Goal: Task Accomplishment & Management: Complete application form

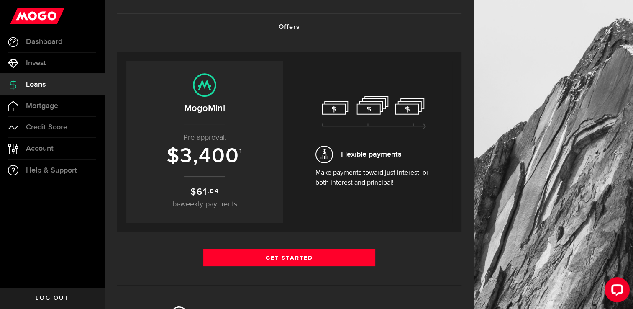
scroll to position [42, 0]
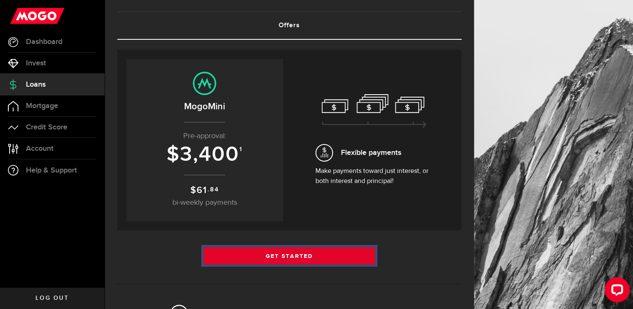
click at [288, 259] on link "Get Started" at bounding box center [289, 256] width 172 height 18
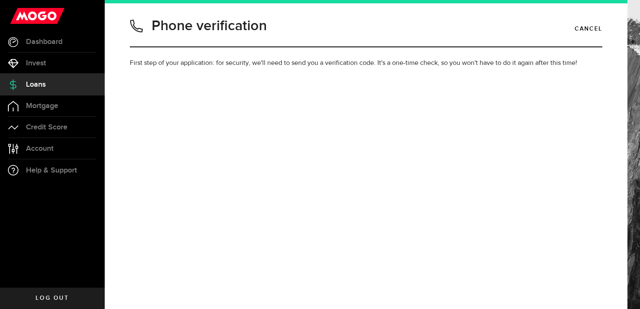
type input "5876792820"
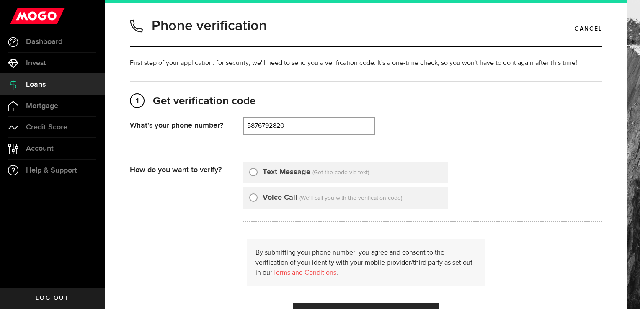
click at [252, 170] on input "Text Message" at bounding box center [253, 171] width 8 height 8
radio input "true"
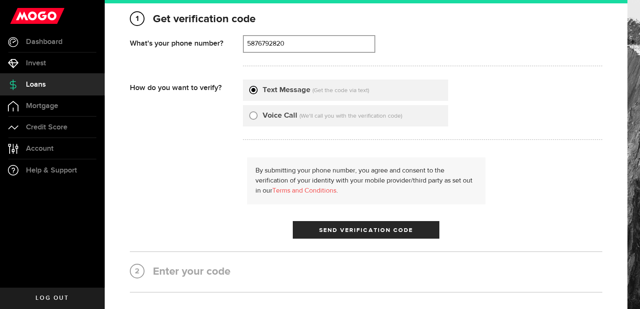
scroll to position [84, 0]
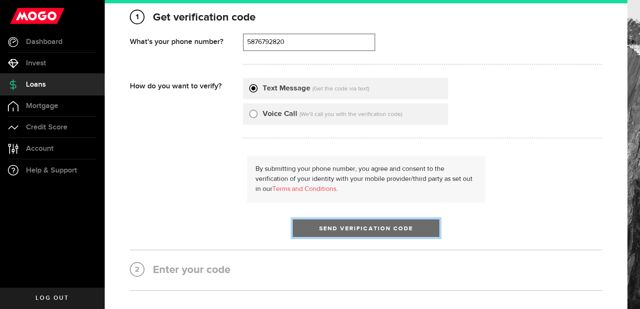
click at [380, 229] on span "Send Verification Code" at bounding box center [366, 229] width 94 height 6
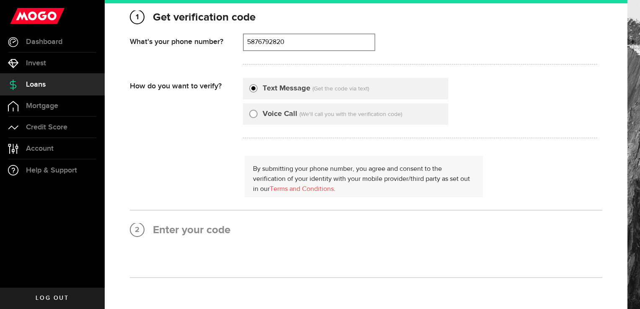
scroll to position [0, 0]
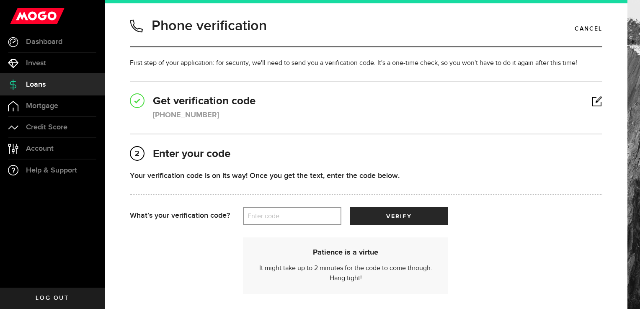
click at [311, 216] on label "Enter code" at bounding box center [292, 216] width 98 height 17
click at [311, 216] on input "Enter code" at bounding box center [292, 216] width 98 height 18
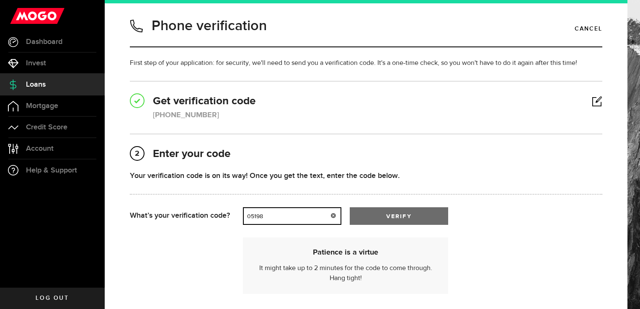
type input "05198"
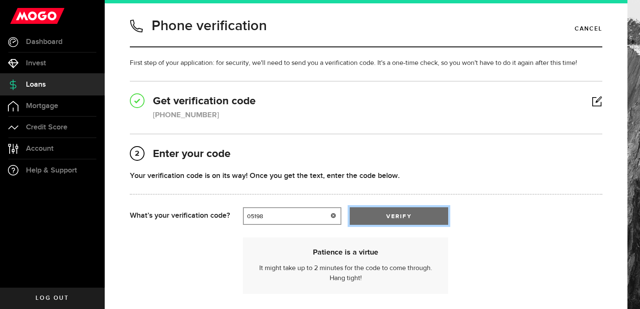
click at [420, 213] on button "verify" at bounding box center [398, 216] width 98 height 18
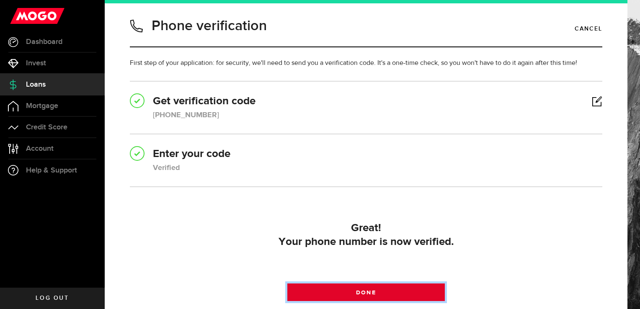
click at [362, 291] on span at bounding box center [366, 294] width 14 height 14
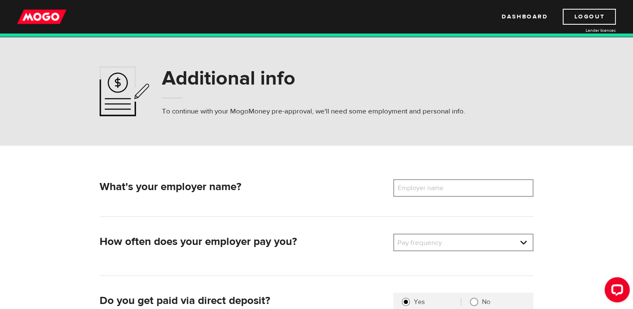
click at [412, 185] on label "Employer name" at bounding box center [426, 188] width 67 height 18
click at [412, 185] on input "Employer name" at bounding box center [463, 188] width 140 height 18
type input "Alberta Health Services"
click at [522, 240] on link at bounding box center [463, 242] width 139 height 16
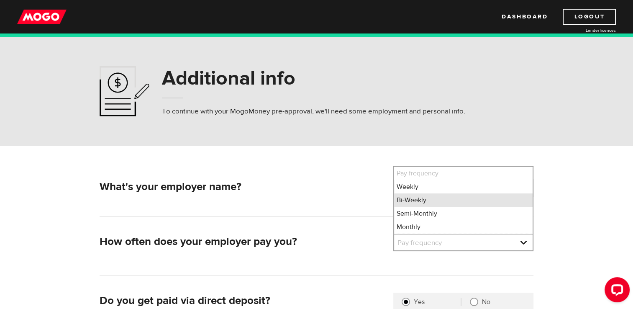
click at [416, 201] on li "Bi-Weekly" at bounding box center [463, 199] width 139 height 13
select select "2"
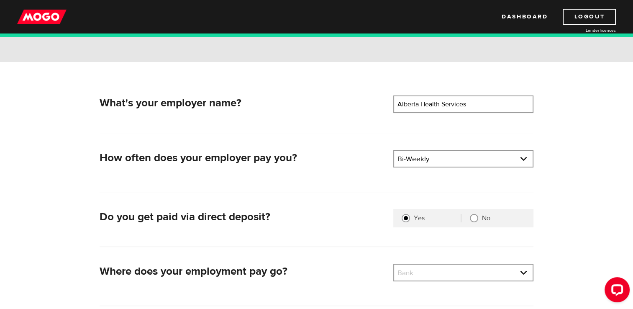
scroll to position [126, 0]
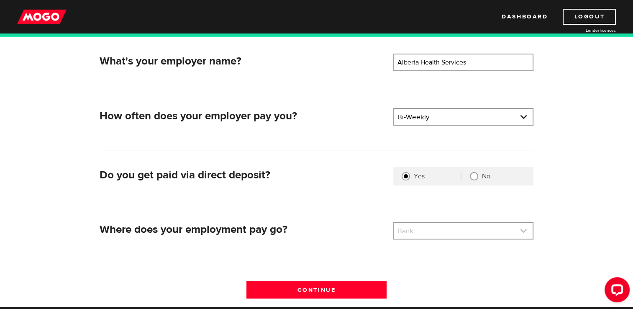
click at [521, 232] on link at bounding box center [463, 231] width 139 height 16
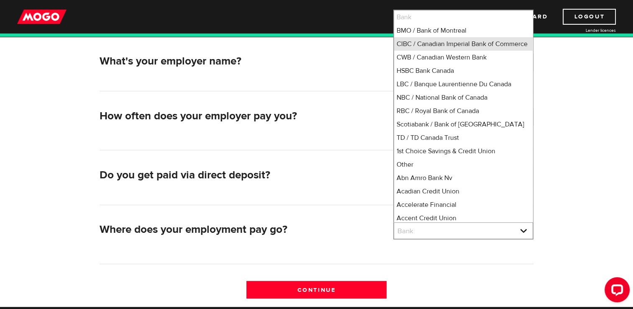
click at [444, 44] on li "CIBC / Canadian Imperial Bank of Commerce" at bounding box center [463, 43] width 139 height 13
select select "4"
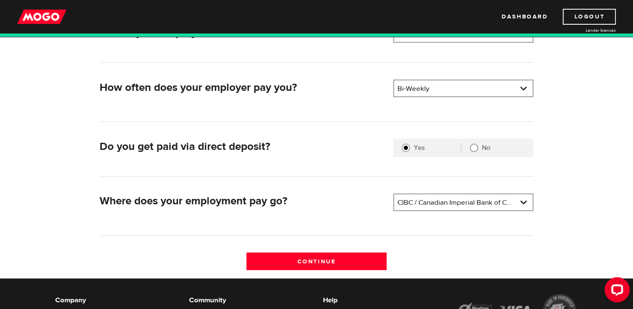
scroll to position [167, 0]
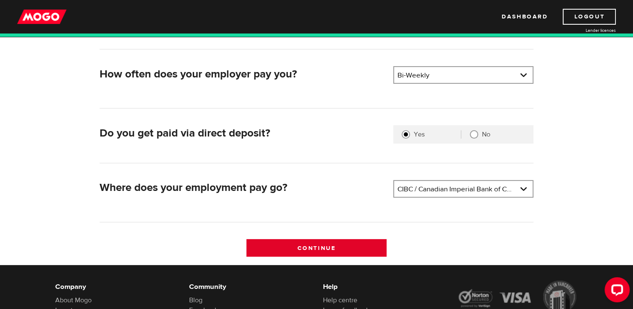
click at [320, 244] on input "Continue" at bounding box center [317, 248] width 140 height 18
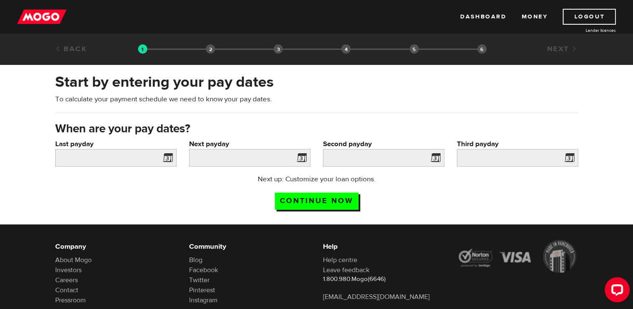
click at [171, 157] on span at bounding box center [166, 158] width 13 height 13
click at [166, 158] on span at bounding box center [166, 158] width 13 height 13
click at [100, 160] on input "Last payday" at bounding box center [115, 158] width 121 height 18
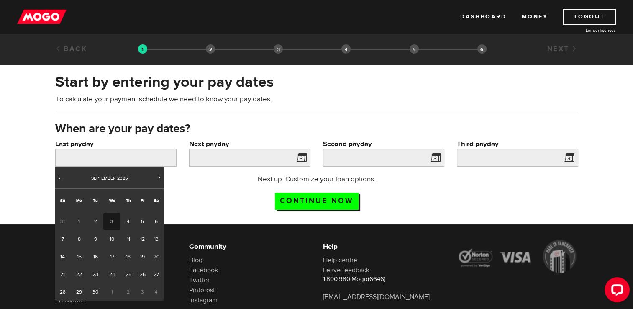
click at [109, 219] on link "3" at bounding box center [111, 222] width 17 height 18
type input "2025/09/03"
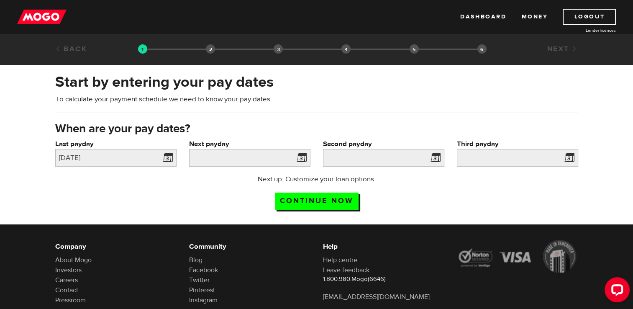
click at [303, 157] on span at bounding box center [300, 158] width 13 height 13
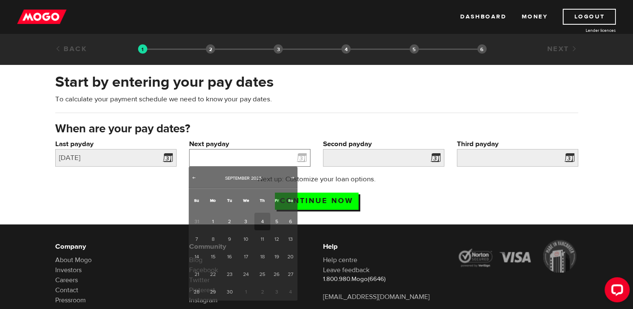
click at [264, 161] on input "Next payday" at bounding box center [249, 158] width 121 height 18
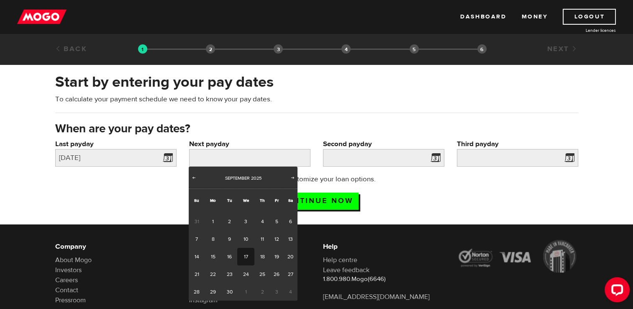
click at [242, 257] on link "17" at bounding box center [245, 257] width 17 height 18
type input "2025/09/17"
type input "2025/10/1"
type input "2025/10/15"
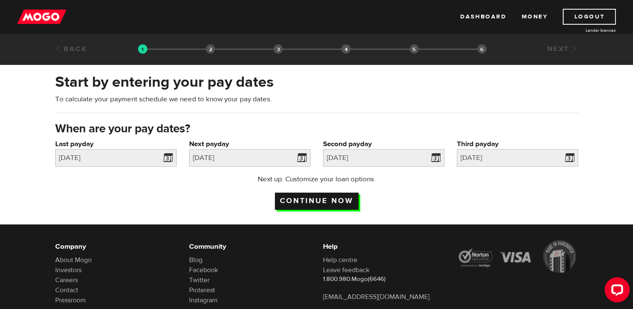
click at [320, 200] on input "Continue now" at bounding box center [317, 201] width 84 height 17
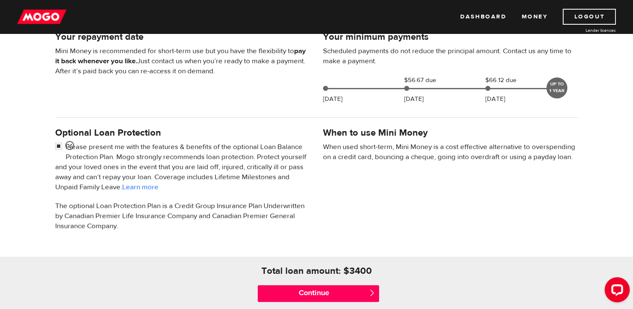
scroll to position [209, 0]
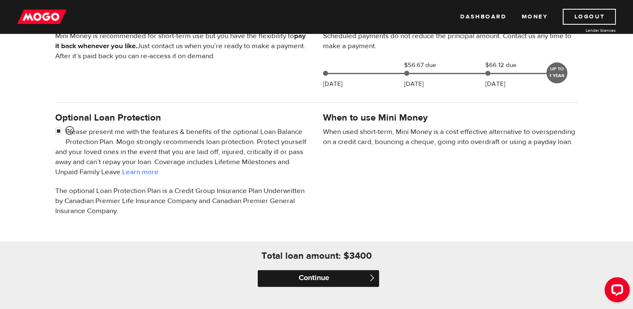
click at [315, 277] on input "Continue" at bounding box center [318, 278] width 121 height 17
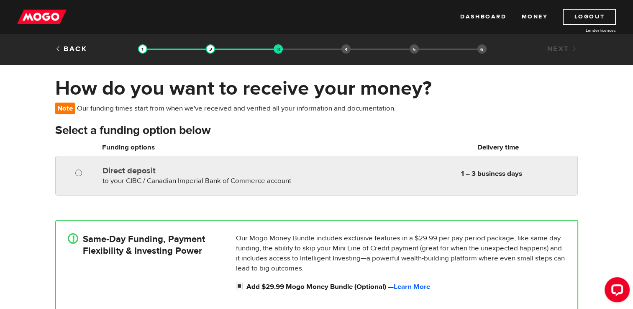
radio input "true"
click at [80, 173] on input "Direct deposit" at bounding box center [80, 174] width 10 height 10
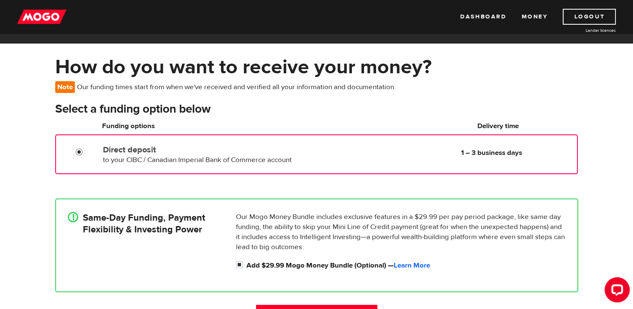
scroll to position [42, 0]
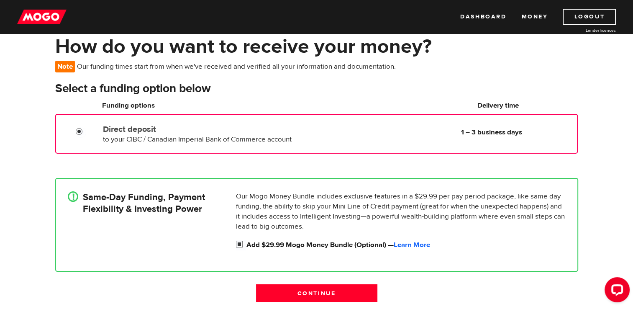
click at [238, 246] on input "Add $29.99 Mogo Money Bundle (Optional) — Learn More" at bounding box center [241, 245] width 10 height 10
checkbox input "false"
radio input "false"
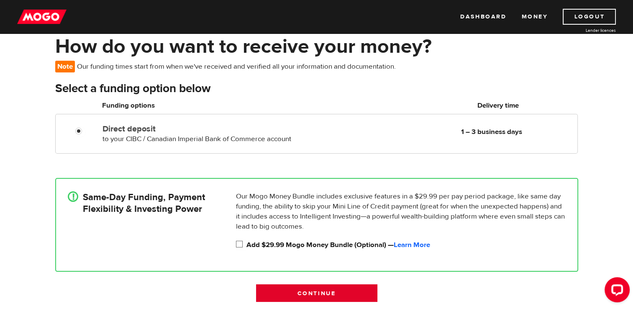
click at [299, 295] on input "Continue" at bounding box center [316, 293] width 121 height 18
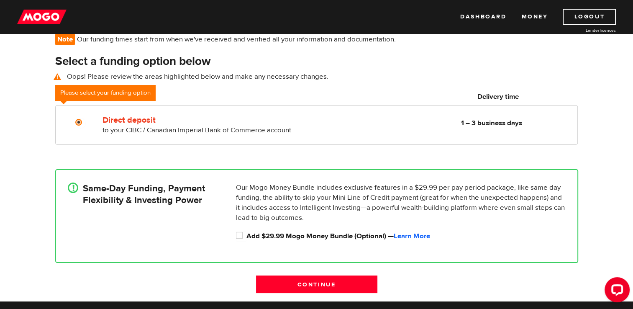
scroll to position [84, 0]
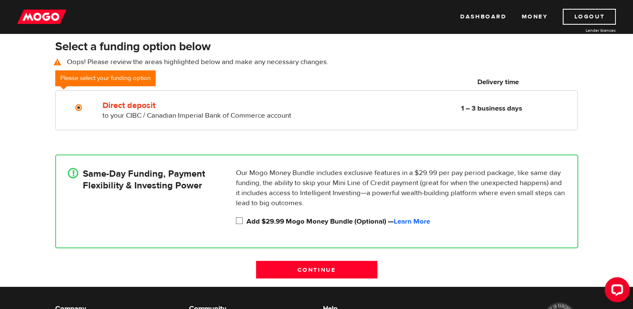
click at [242, 221] on input "Add $29.99 Mogo Money Bundle (Optional) — Learn More" at bounding box center [241, 221] width 10 height 10
checkbox input "true"
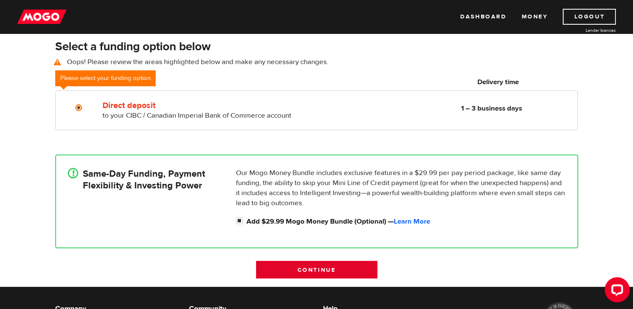
click at [310, 268] on input "Continue" at bounding box center [316, 270] width 121 height 18
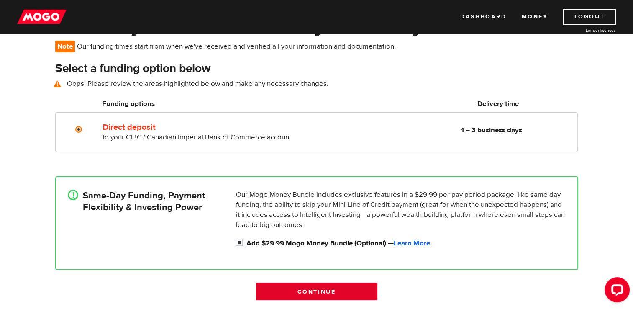
scroll to position [60, 0]
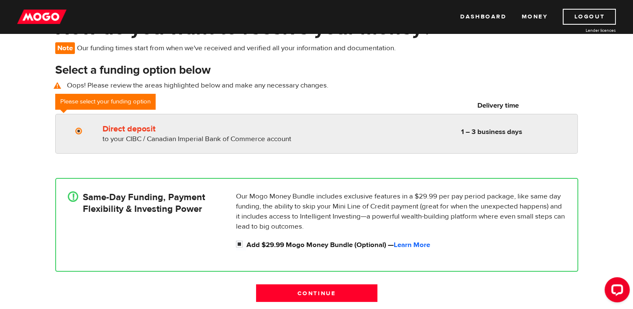
radio input "true"
click at [79, 130] on input "Direct deposit" at bounding box center [80, 132] width 10 height 10
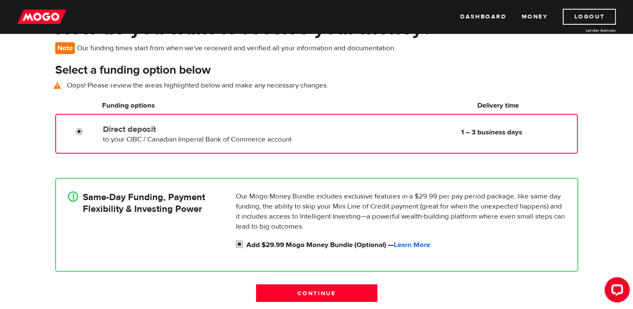
click at [239, 244] on input "Add $29.99 Mogo Money Bundle (Optional) — Learn More" at bounding box center [241, 245] width 10 height 10
checkbox input "false"
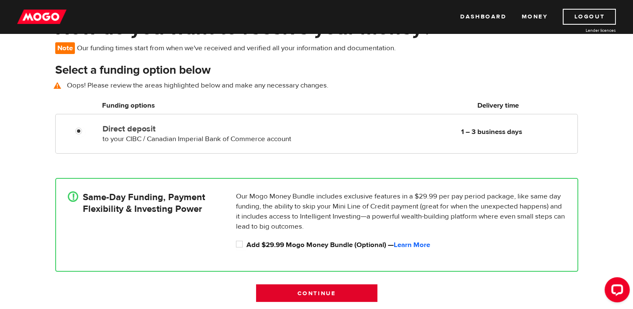
click at [329, 293] on input "Continue" at bounding box center [316, 293] width 121 height 18
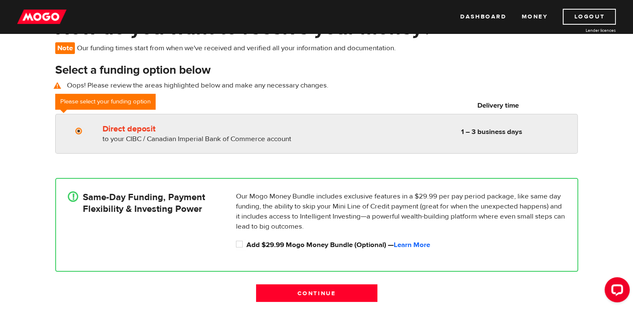
radio input "true"
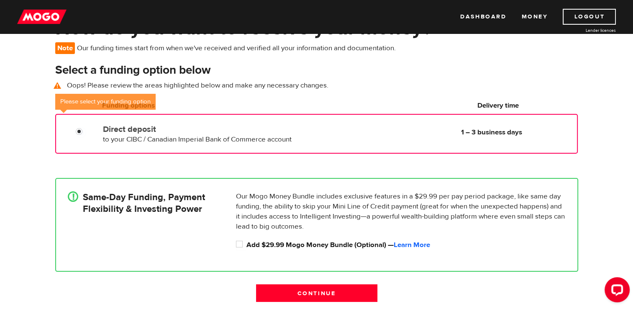
click at [121, 128] on label "Direct deposit" at bounding box center [199, 129] width 192 height 10
click at [86, 128] on input "Direct deposit" at bounding box center [81, 132] width 10 height 10
click at [122, 128] on label "Direct deposit" at bounding box center [199, 129] width 192 height 10
click at [86, 128] on input "Direct deposit" at bounding box center [81, 132] width 10 height 10
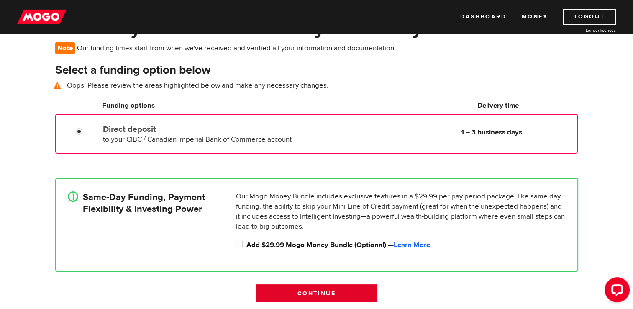
click at [291, 290] on input "Continue" at bounding box center [316, 293] width 121 height 18
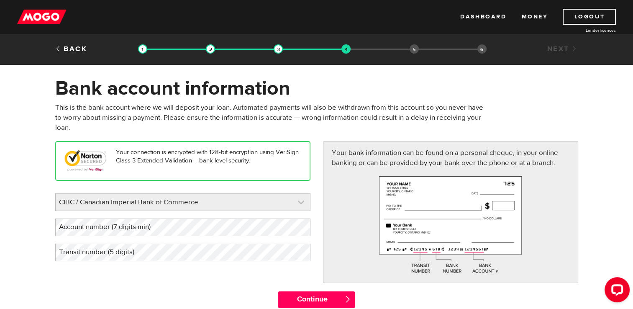
click at [302, 200] on link at bounding box center [183, 202] width 254 height 17
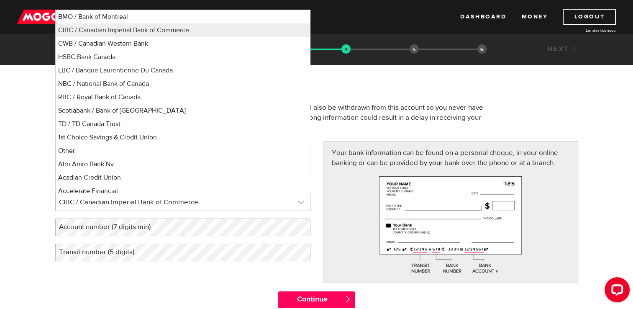
click at [302, 200] on link at bounding box center [183, 202] width 254 height 17
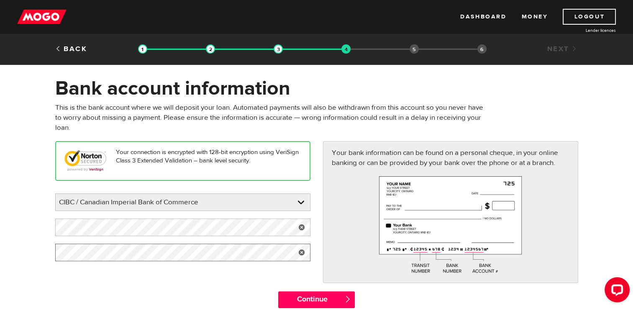
scroll to position [42, 0]
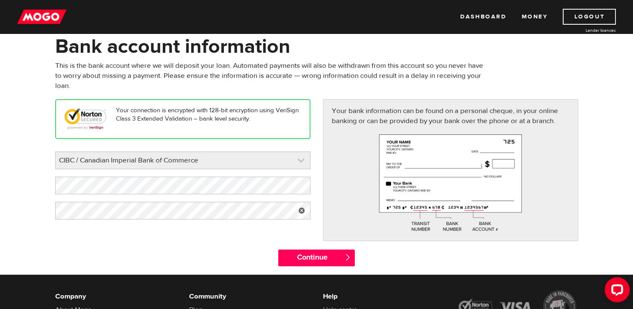
click at [300, 161] on link at bounding box center [183, 160] width 254 height 17
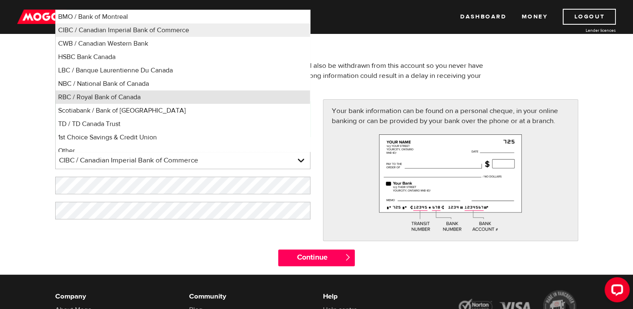
scroll to position [5, 0]
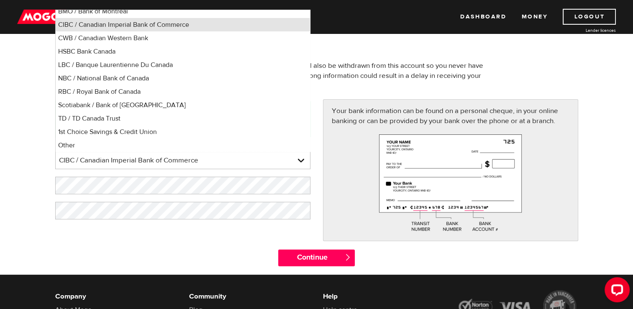
click at [166, 24] on li "CIBC / Canadian Imperial Bank of Commerce" at bounding box center [183, 24] width 254 height 13
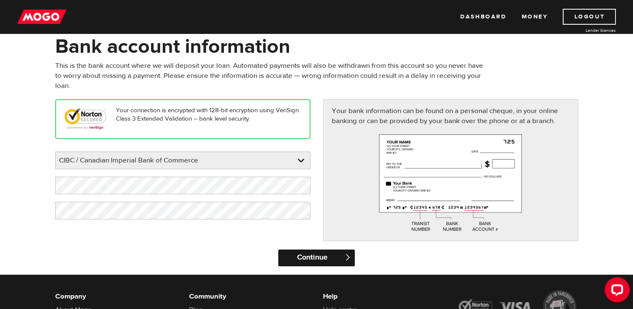
click at [298, 257] on input "Continue" at bounding box center [316, 257] width 77 height 17
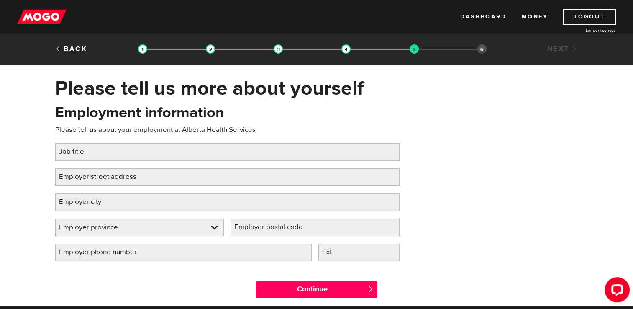
click at [63, 152] on label "Job title" at bounding box center [78, 151] width 46 height 17
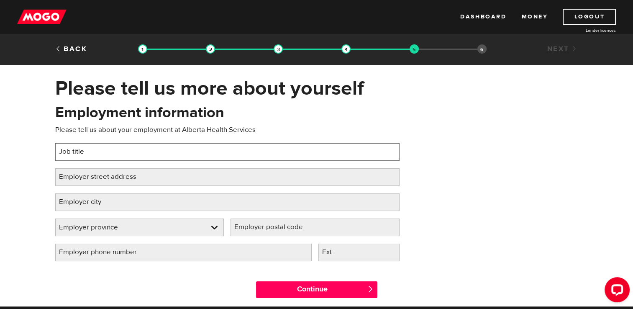
click at [63, 152] on input "Job title" at bounding box center [227, 152] width 344 height 18
type input "Linen & Environmental Services Manager"
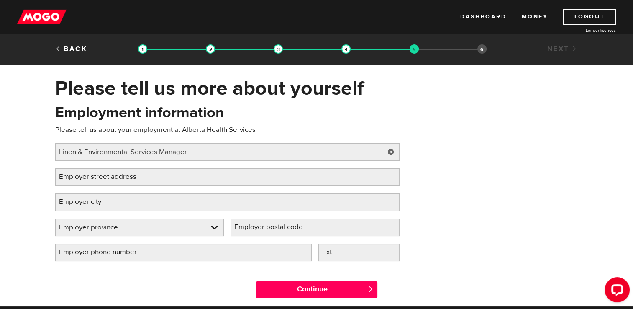
click at [69, 177] on label "Employer street address" at bounding box center [104, 176] width 98 height 17
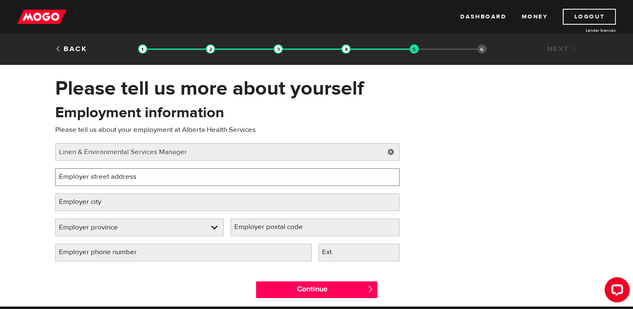
click at [69, 177] on input "Employer street address" at bounding box center [227, 177] width 344 height 18
type input "43 [PERSON_NAME] Bend"
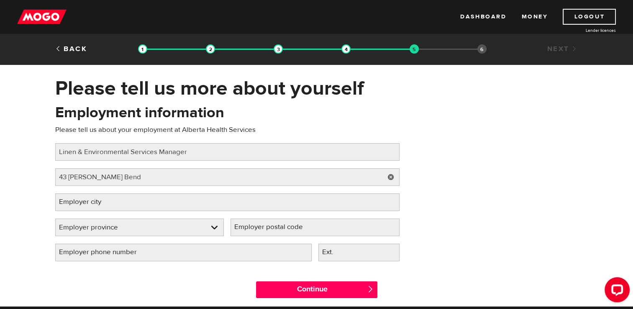
click at [77, 207] on label "Employer city" at bounding box center [86, 201] width 63 height 17
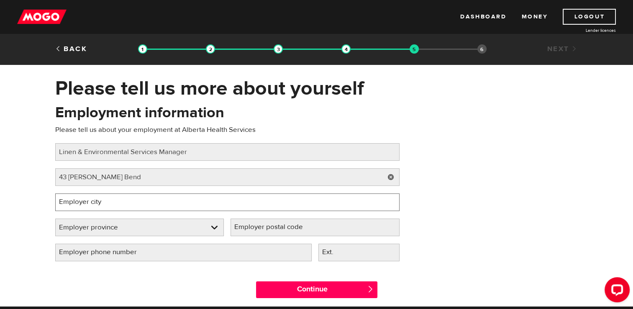
click at [77, 207] on input "Employer city" at bounding box center [227, 202] width 344 height 18
type input "Red Deer"
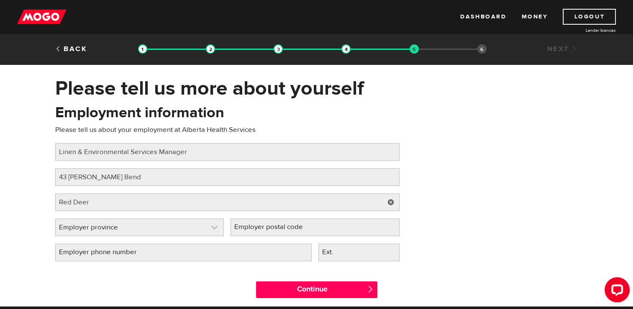
click at [214, 226] on link at bounding box center [140, 227] width 168 height 17
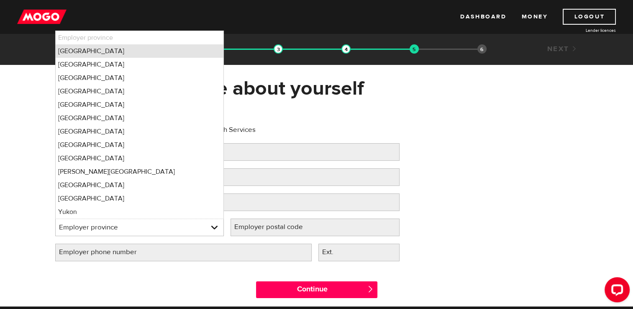
click at [70, 46] on li "[GEOGRAPHIC_DATA]" at bounding box center [140, 50] width 168 height 13
select select "AB"
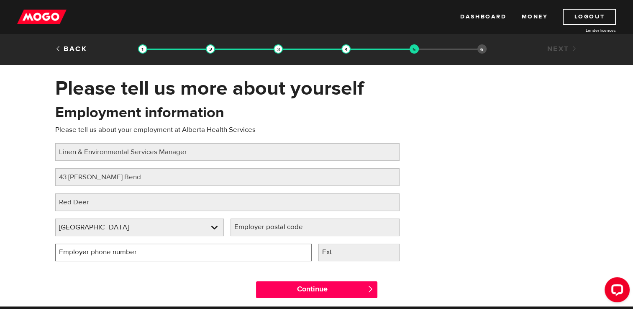
click at [256, 248] on input "Employer phone number" at bounding box center [183, 253] width 257 height 18
type input "[PHONE_NUMBER]"
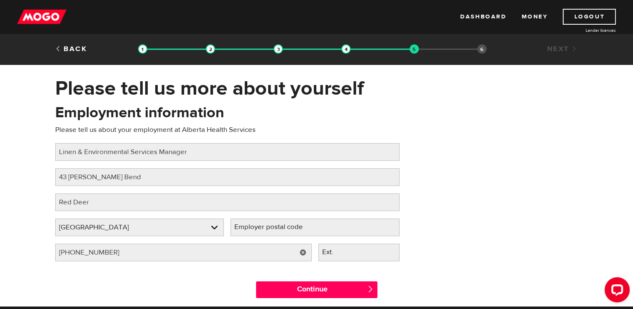
click at [248, 229] on label "Employer postal code" at bounding box center [276, 226] width 90 height 17
click at [248, 229] on input "Employer postal code" at bounding box center [315, 227] width 169 height 18
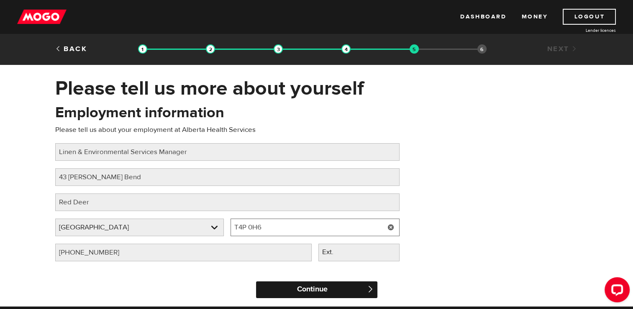
type input "T4P 0H6"
click at [319, 285] on input "Continue" at bounding box center [316, 289] width 121 height 17
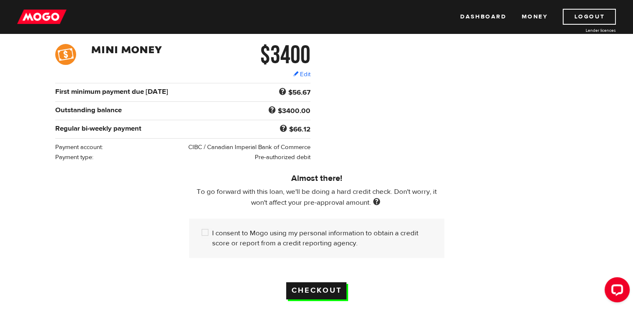
scroll to position [126, 0]
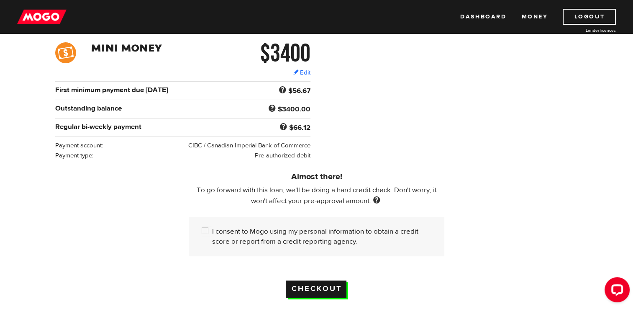
click at [321, 286] on input "Checkout" at bounding box center [316, 288] width 60 height 17
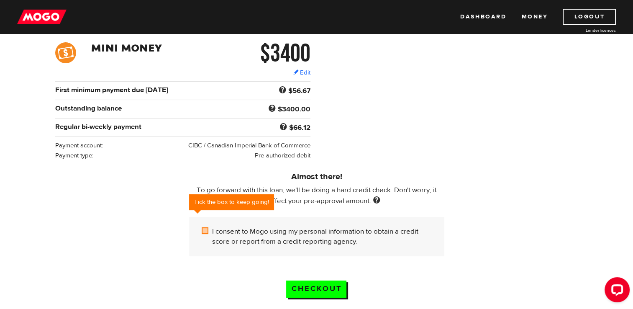
click at [206, 227] on input "I consent to Mogo using my personal information to obtain a credit score or rep…" at bounding box center [207, 231] width 10 height 10
checkbox input "true"
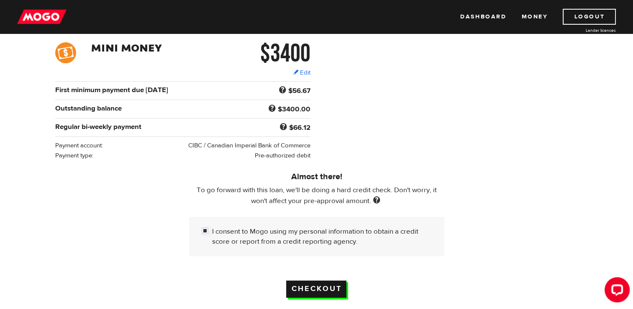
click at [335, 284] on input "Checkout" at bounding box center [316, 288] width 60 height 17
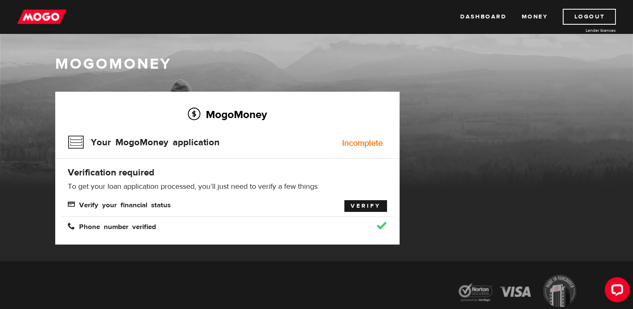
click at [357, 205] on link "Verify" at bounding box center [365, 206] width 43 height 12
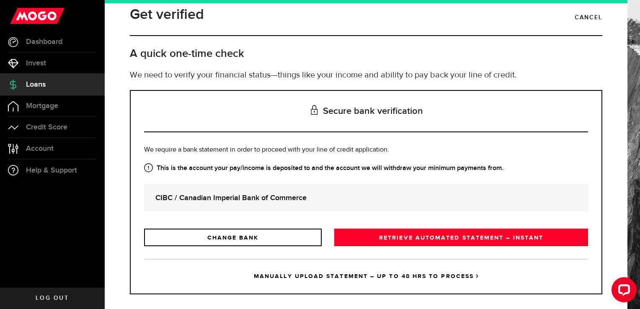
scroll to position [20, 0]
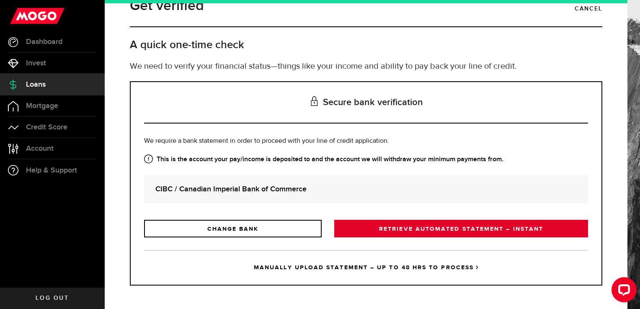
click at [426, 227] on link "RETRIEVE AUTOMATED STATEMENT – INSTANT" at bounding box center [461, 229] width 254 height 18
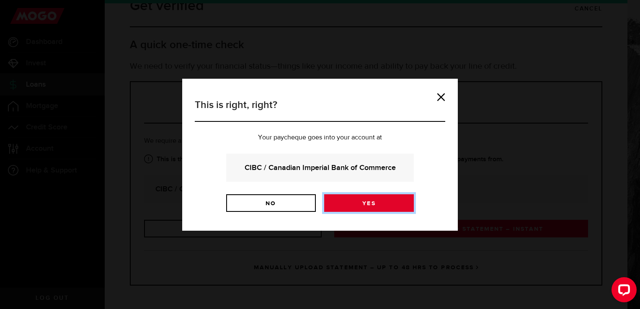
click at [363, 202] on link "Yes" at bounding box center [369, 203] width 90 height 18
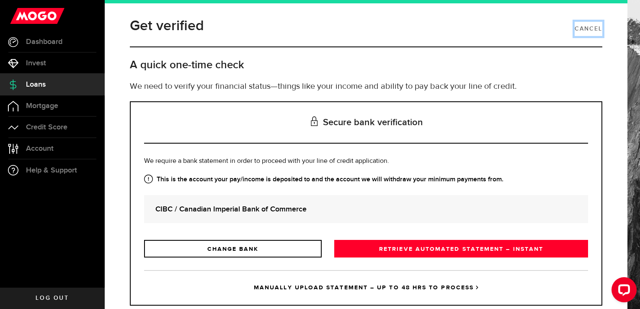
click at [586, 28] on link "Cancel" at bounding box center [588, 29] width 28 height 14
